Goal: Task Accomplishment & Management: Use online tool/utility

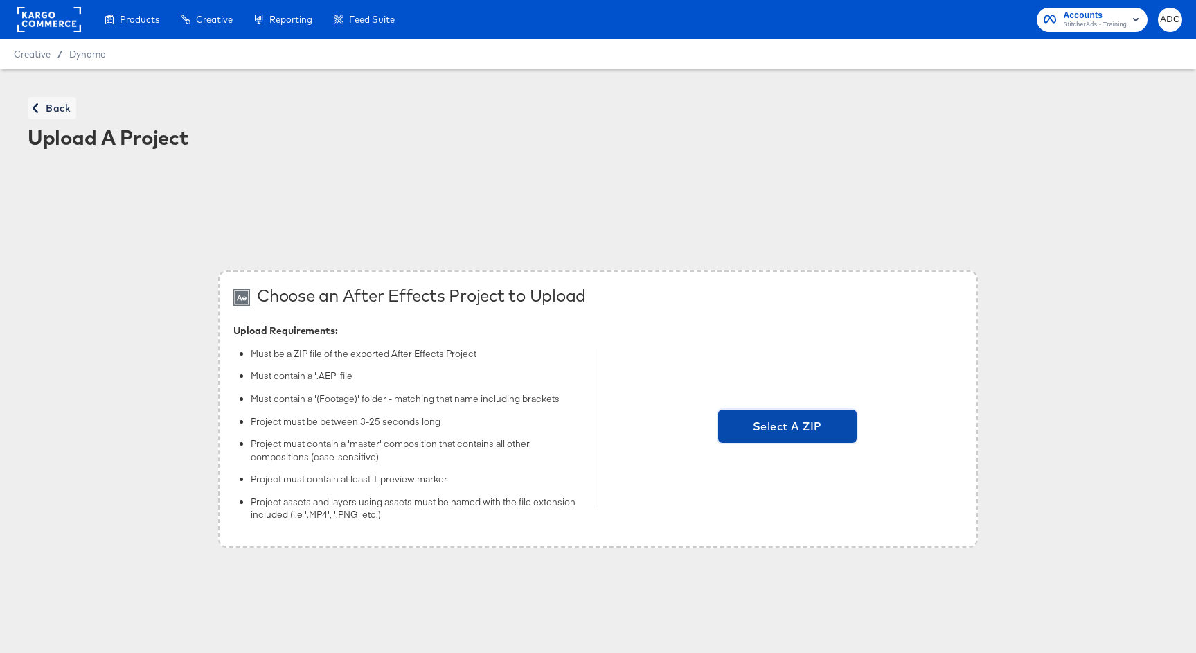
click at [789, 425] on span "Select A ZIP" at bounding box center [787, 425] width 127 height 19
click at [788, 427] on input "Select A ZIP" at bounding box center [788, 427] width 0 height 0
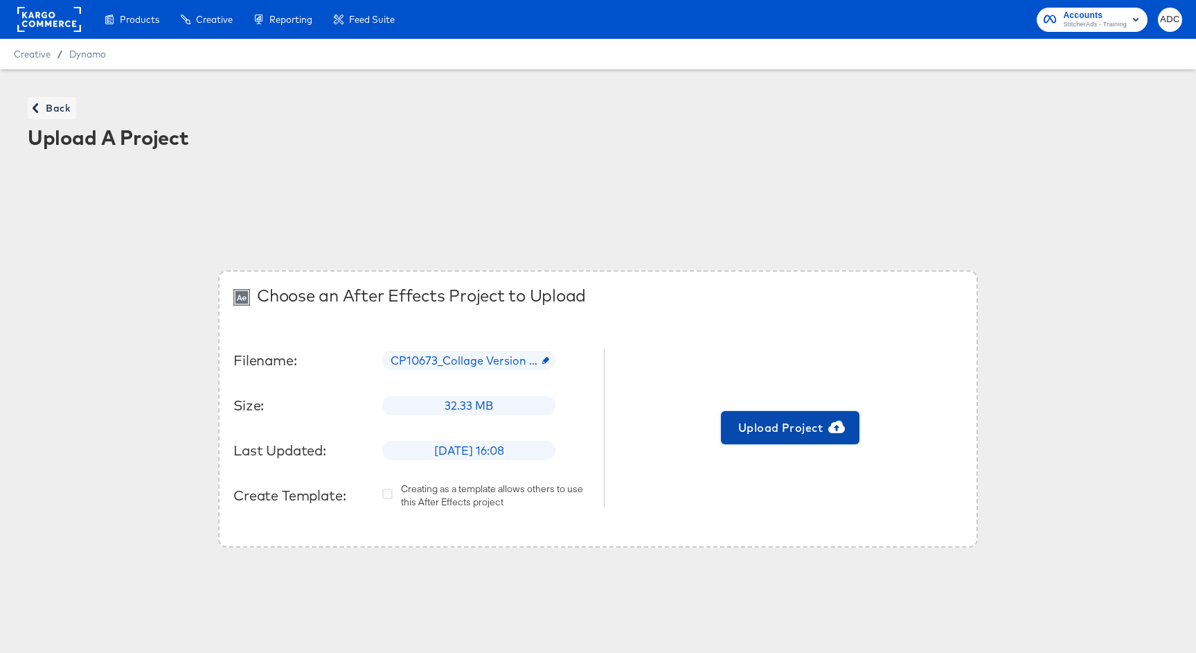
click at [803, 425] on span "Upload Project" at bounding box center [790, 427] width 127 height 19
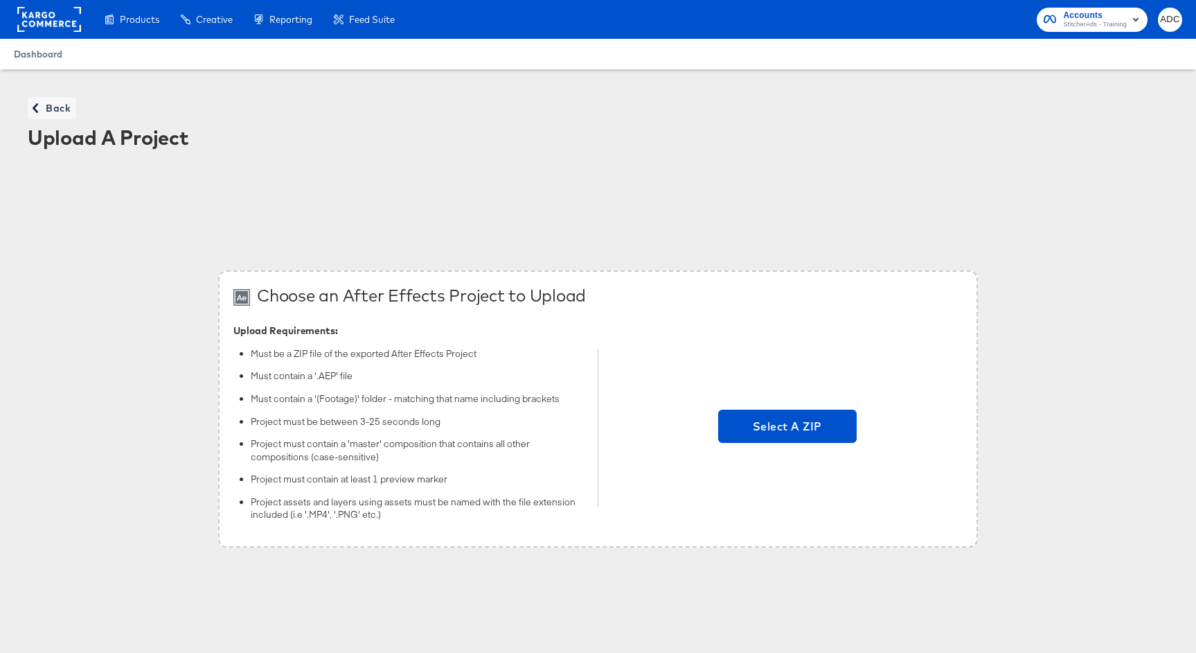
click at [32, 55] on span "Dashboard" at bounding box center [38, 53] width 48 height 11
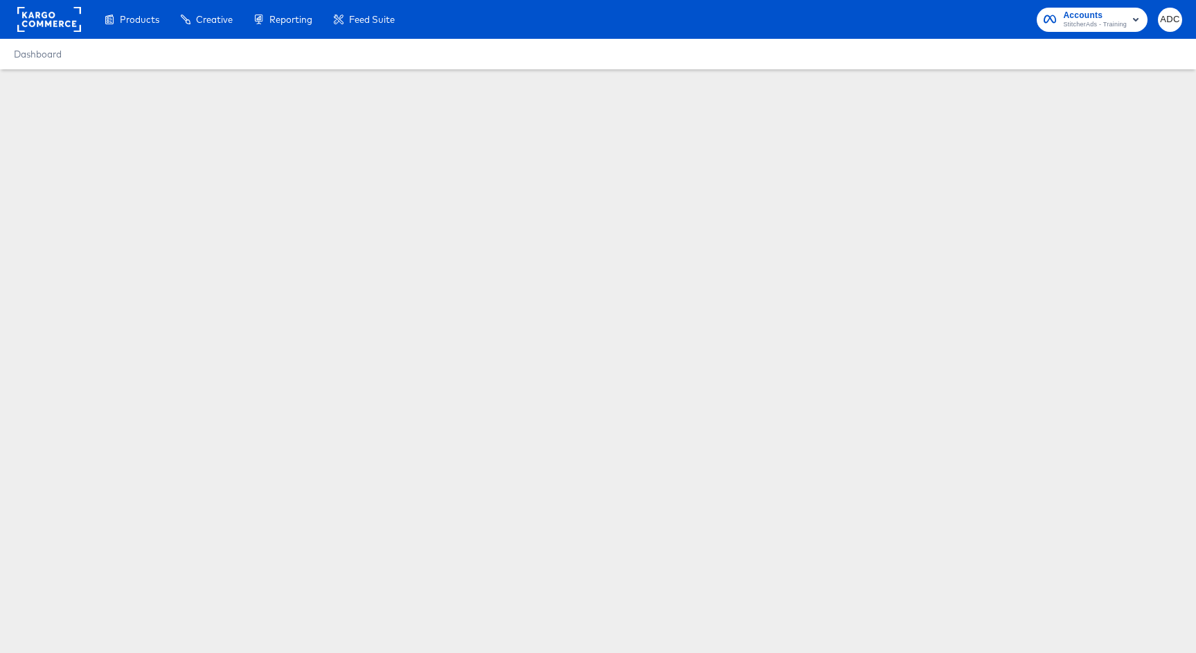
click at [30, 15] on rect at bounding box center [49, 19] width 64 height 25
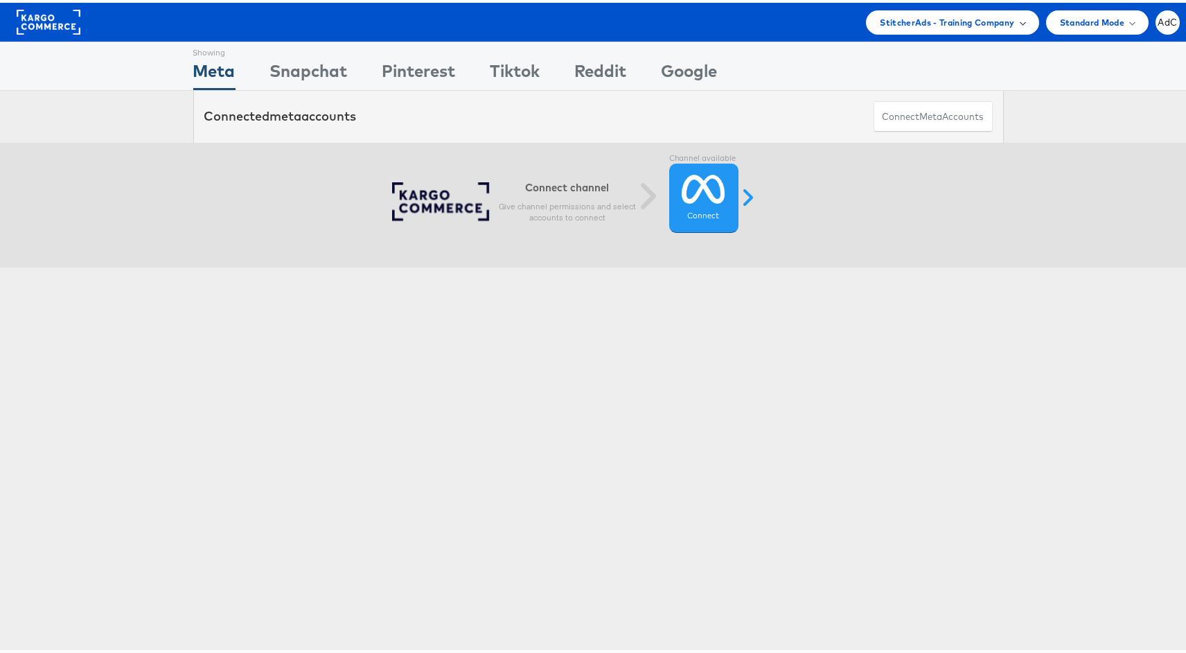
click at [964, 13] on span "StitcherAds - Training Company" at bounding box center [947, 19] width 134 height 15
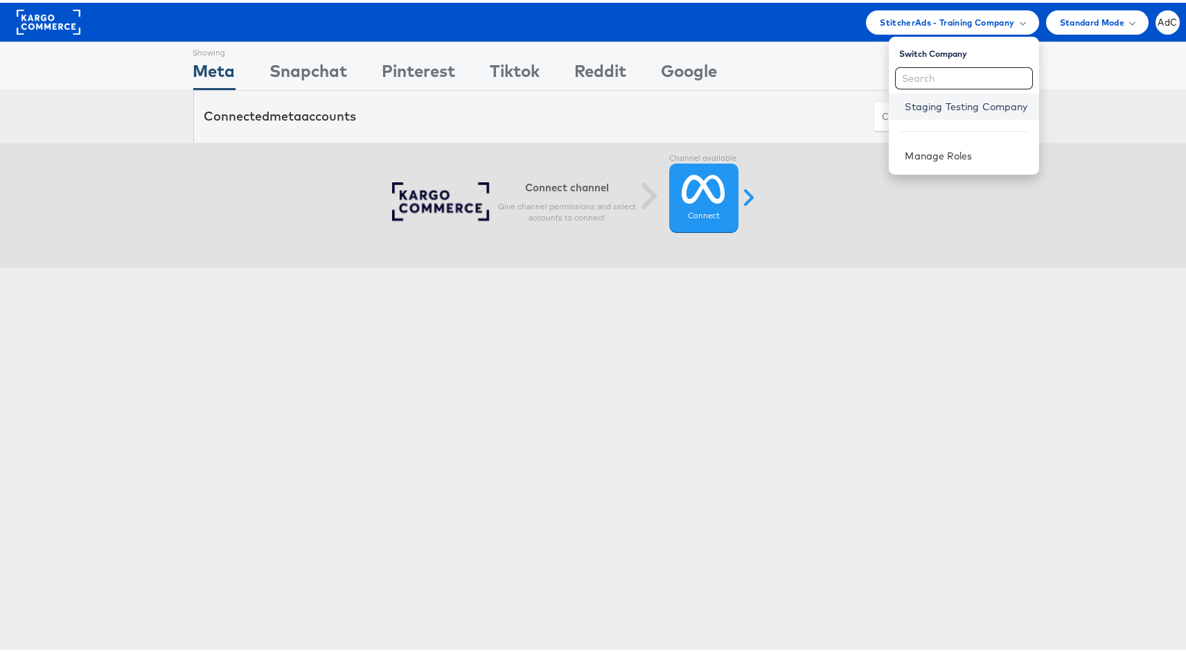
click at [915, 108] on link "Staging Testing Company" at bounding box center [966, 104] width 123 height 14
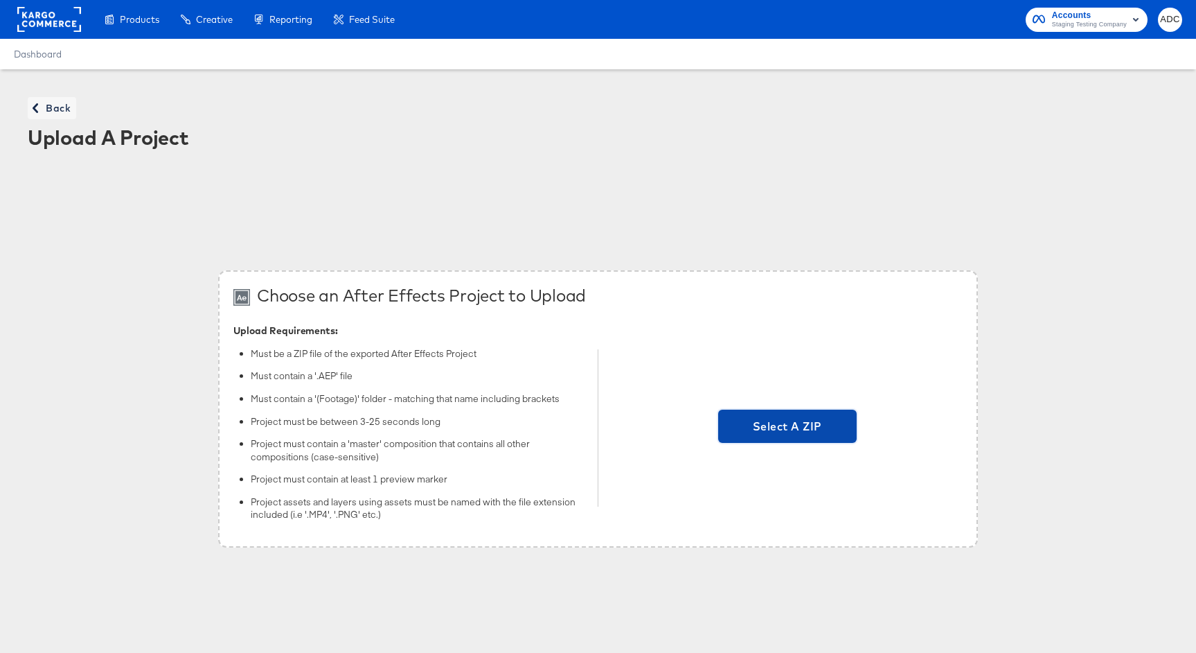
click at [806, 415] on span "Select A ZIP" at bounding box center [787, 425] width 139 height 33
click at [788, 427] on input "Select A ZIP" at bounding box center [788, 427] width 0 height 0
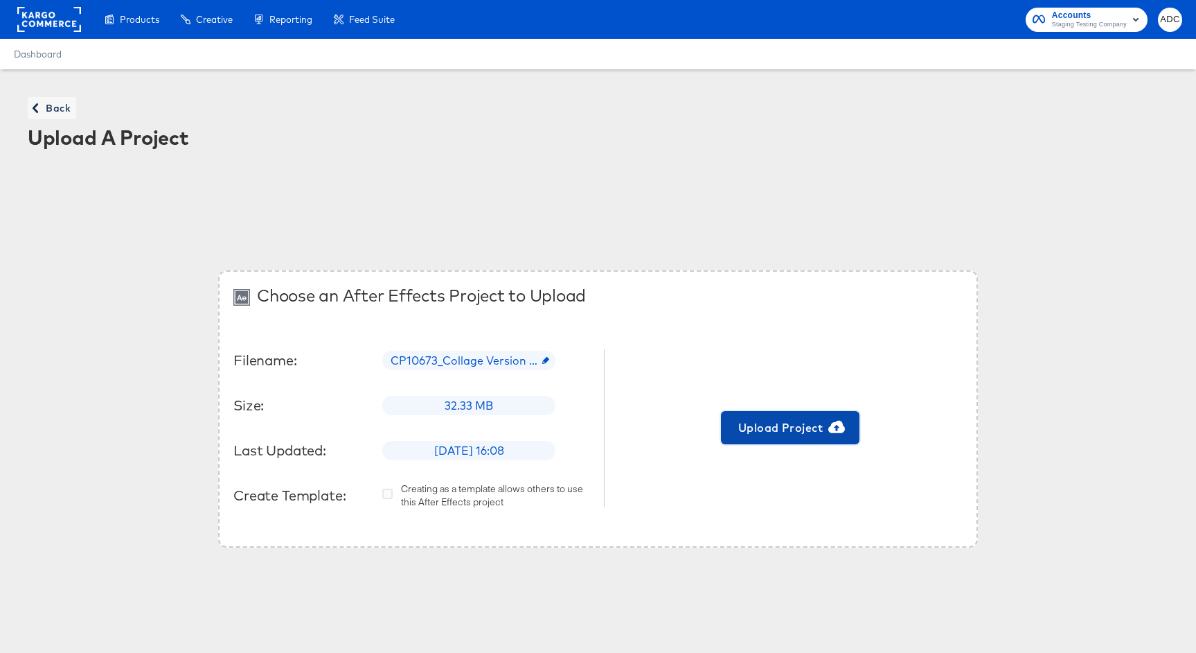
click at [808, 431] on span "Upload Project" at bounding box center [790, 427] width 127 height 19
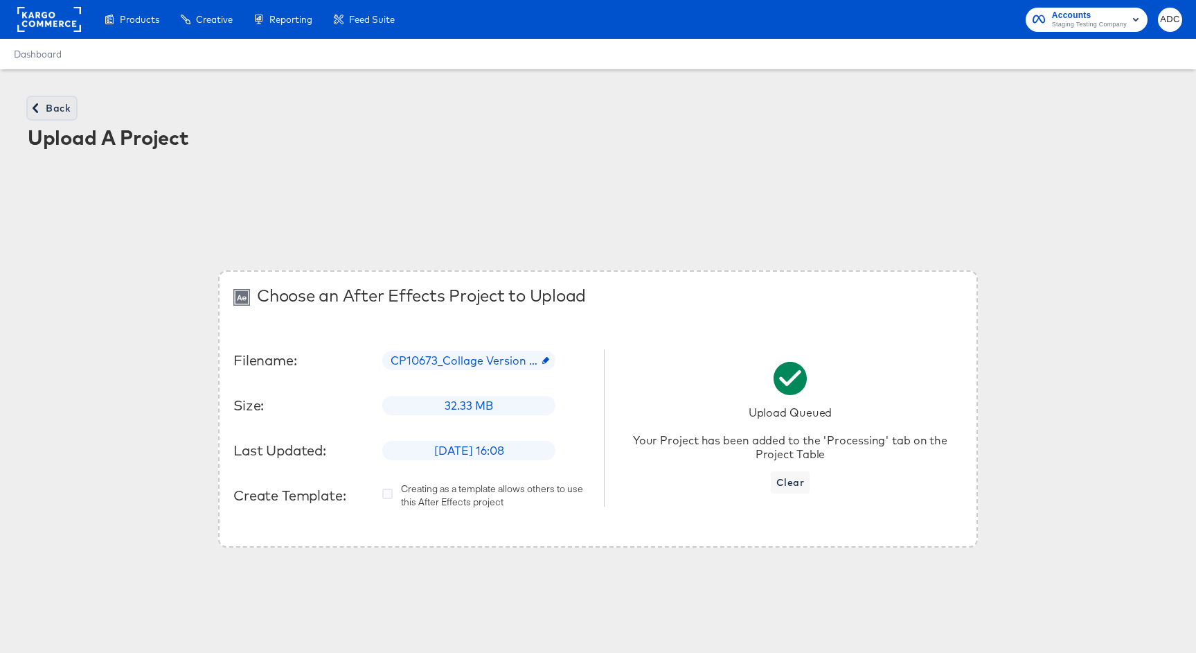
click at [42, 98] on button "Back" at bounding box center [52, 108] width 48 height 22
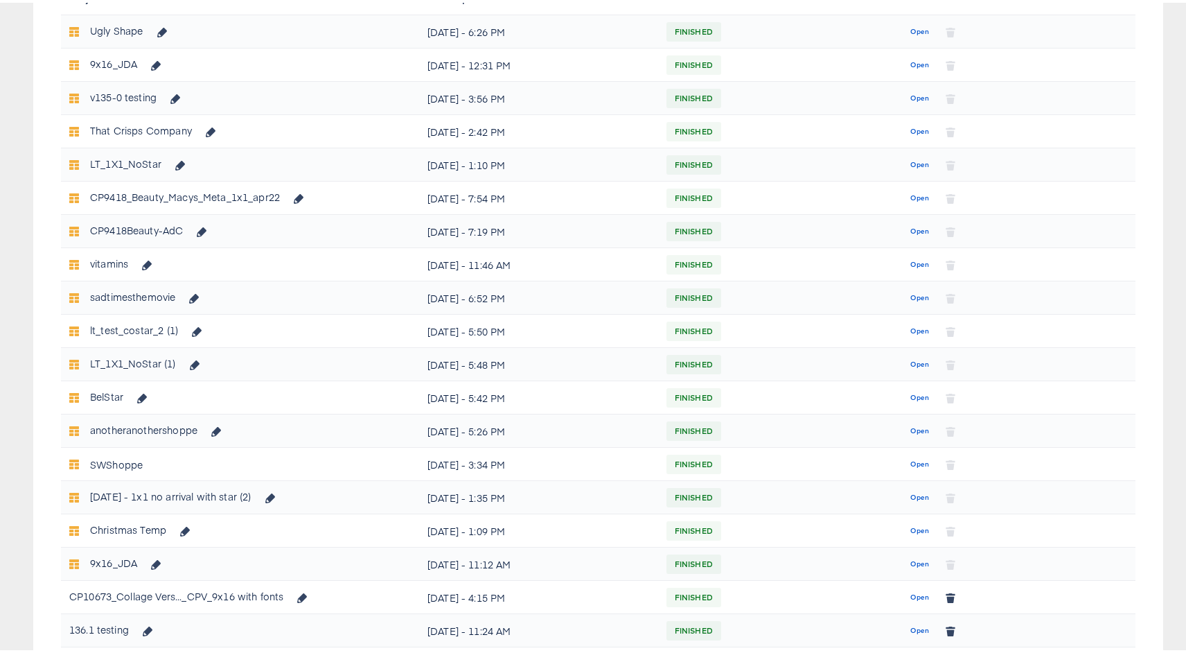
scroll to position [529, 0]
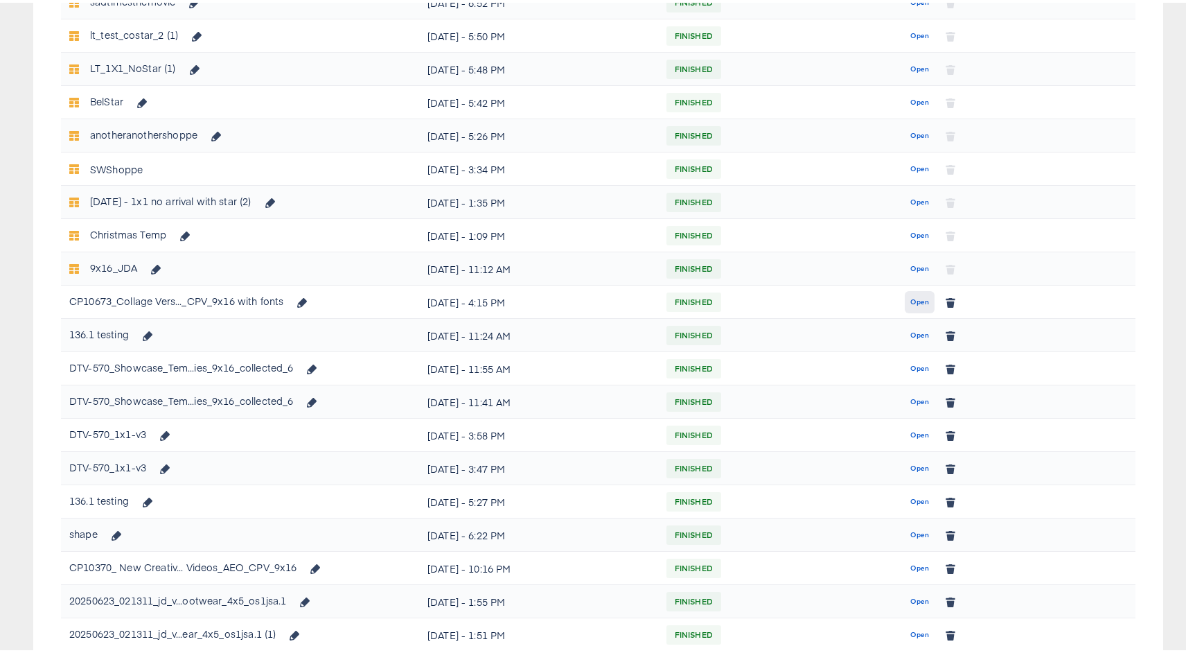
click at [918, 302] on span "Open" at bounding box center [919, 299] width 19 height 12
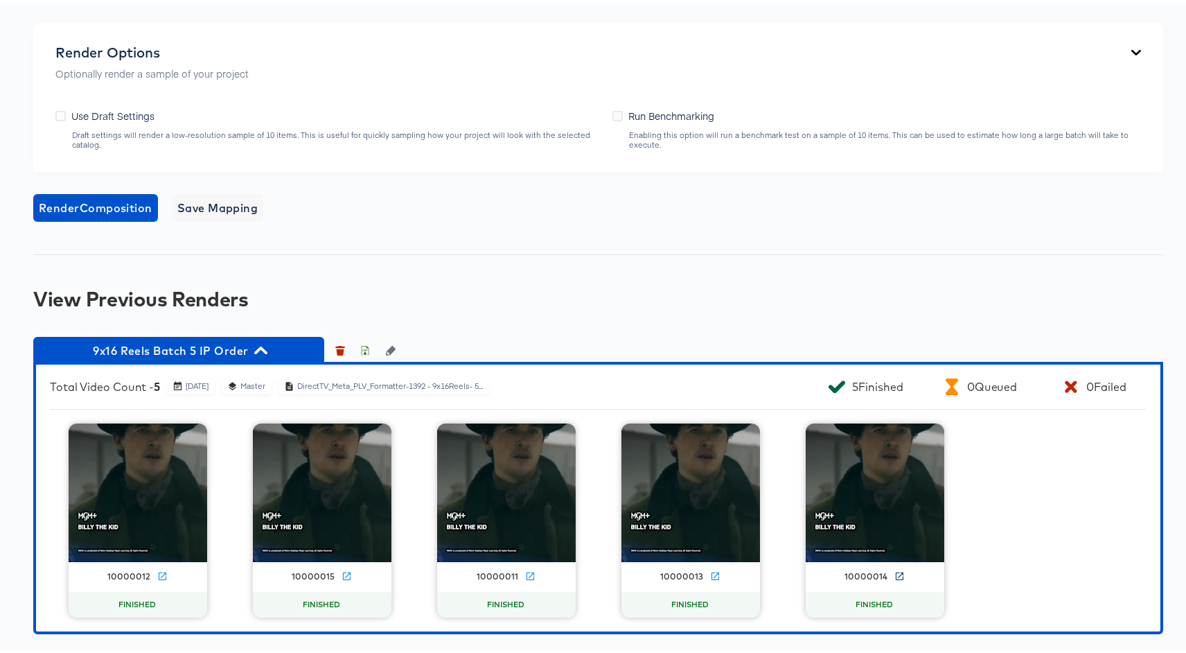
scroll to position [1135, 0]
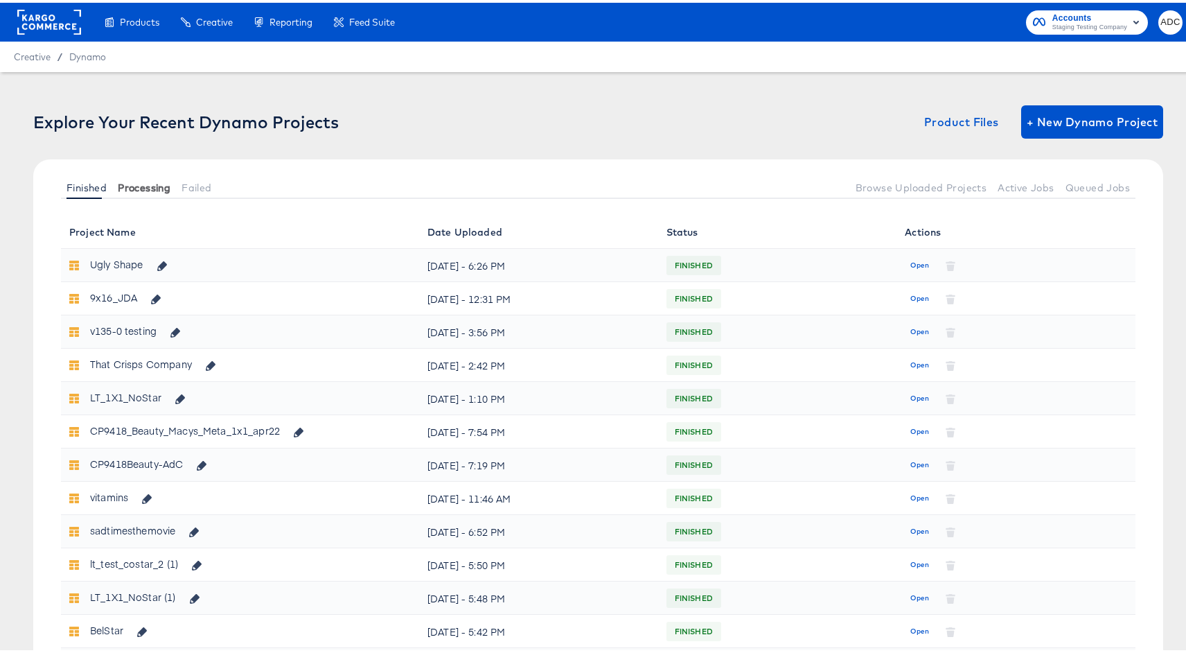
click at [148, 191] on button "Processing" at bounding box center [144, 184] width 64 height 23
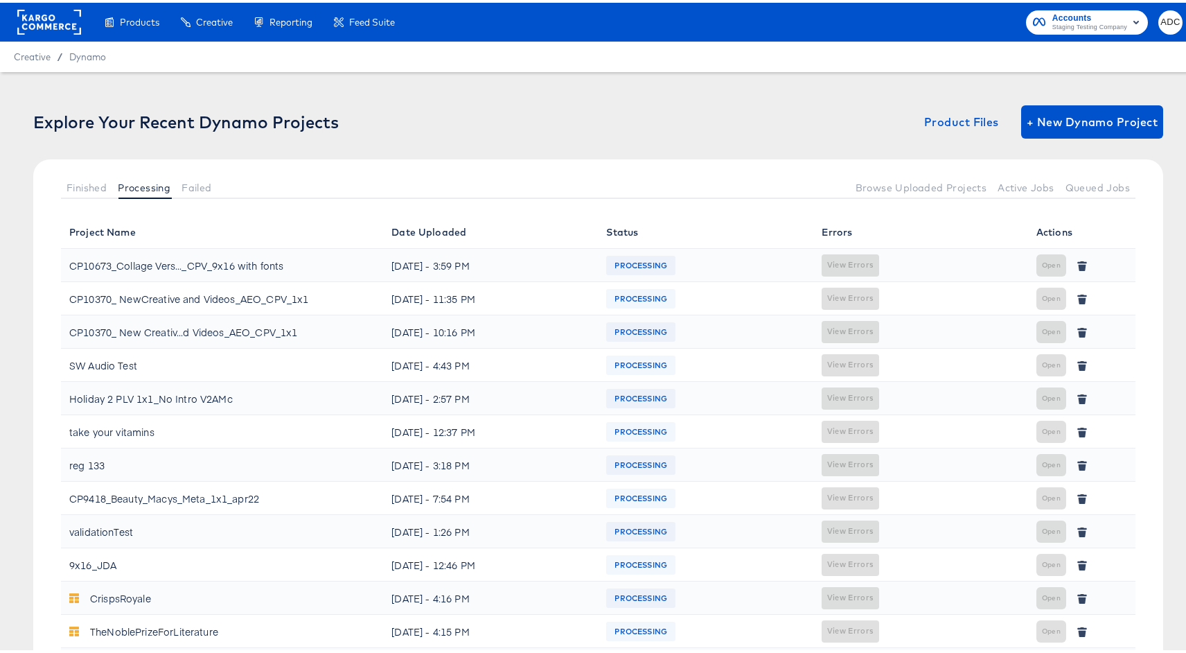
click at [253, 260] on div "CP10673_Collage Vers..._CPV_9x16 with fonts" at bounding box center [176, 262] width 214 height 22
